Goal: Transaction & Acquisition: Download file/media

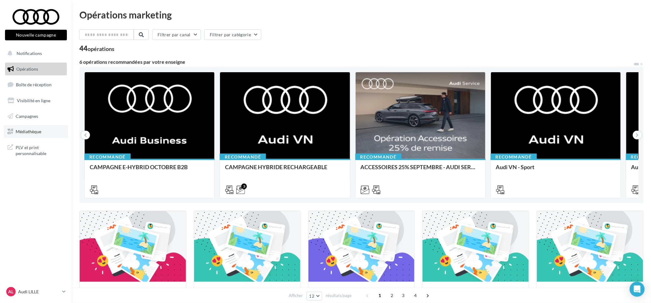
click at [36, 132] on span "Médiathèque" at bounding box center [29, 131] width 26 height 5
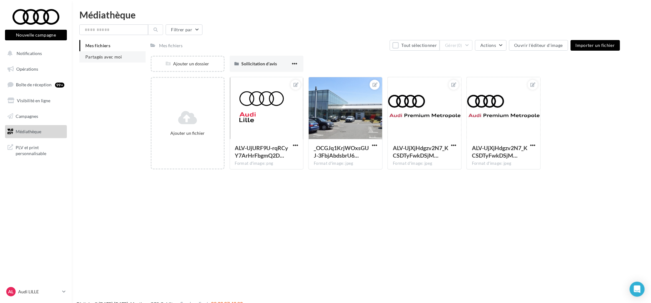
click at [118, 58] on span "Partagés avec moi" at bounding box center [103, 56] width 37 height 5
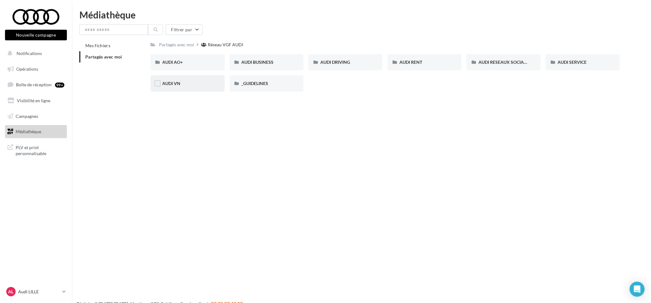
click at [182, 86] on div "AUDI VN" at bounding box center [188, 83] width 50 height 6
click at [256, 65] on div "AUDI VN CAMPAGNE HYBRIDE RECHARGEABLE" at bounding box center [267, 62] width 50 height 6
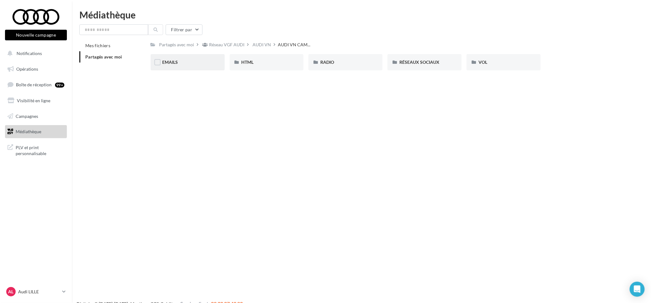
click at [177, 63] on span "EMAILS" at bounding box center [171, 61] width 16 height 5
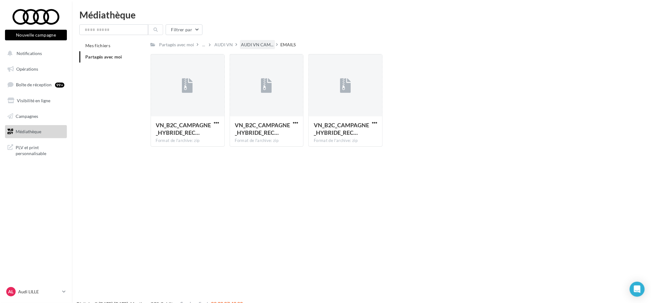
click at [257, 41] on div "AUDI VN CAM..." at bounding box center [257, 44] width 35 height 9
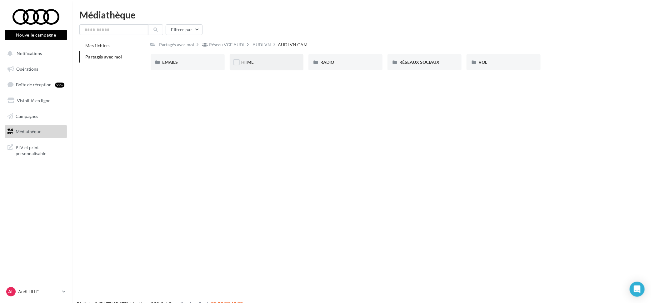
click at [286, 65] on div "HTML" at bounding box center [267, 62] width 50 height 6
click at [187, 63] on div "A3 TFSI e" at bounding box center [188, 62] width 50 height 6
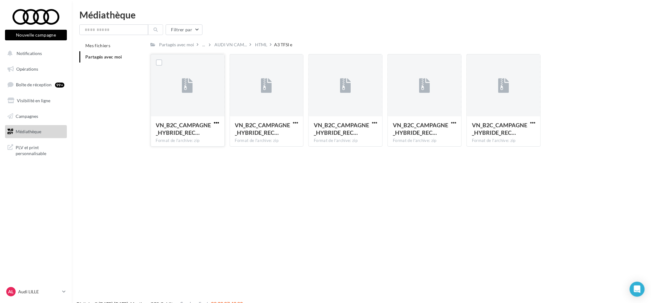
click at [217, 123] on span "button" at bounding box center [216, 122] width 5 height 5
click at [196, 139] on button "Télécharger" at bounding box center [189, 135] width 63 height 16
click at [501, 126] on span "VN_B2C_CAMPAGNE_HYBRIDE_REC…" at bounding box center [499, 129] width 55 height 14
click at [535, 122] on span "button" at bounding box center [532, 122] width 5 height 5
click at [514, 135] on button "Télécharger" at bounding box center [505, 135] width 63 height 16
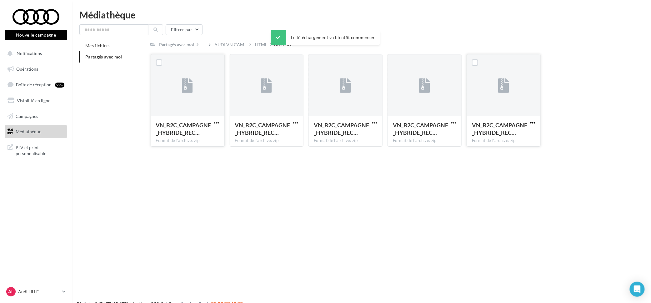
click at [533, 123] on span "button" at bounding box center [532, 122] width 5 height 5
drag, startPoint x: 522, startPoint y: 154, endPoint x: 458, endPoint y: 105, distance: 79.9
click at [521, 154] on button "Copier l'URL" at bounding box center [505, 151] width 63 height 16
